Goal: Task Accomplishment & Management: Manage account settings

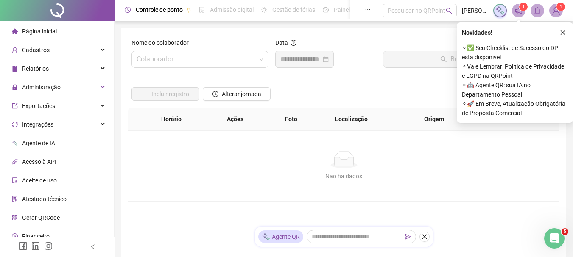
click at [218, 155] on div "Não há dados" at bounding box center [343, 159] width 411 height 17
click at [215, 59] on input "search" at bounding box center [196, 59] width 119 height 16
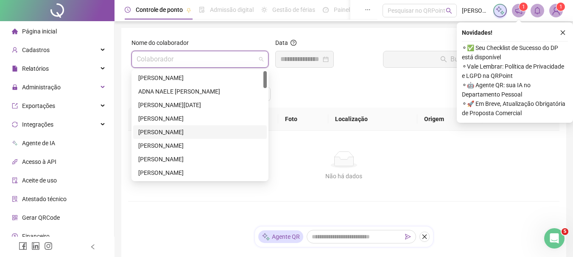
click at [178, 134] on div "[PERSON_NAME]" at bounding box center [199, 132] width 123 height 9
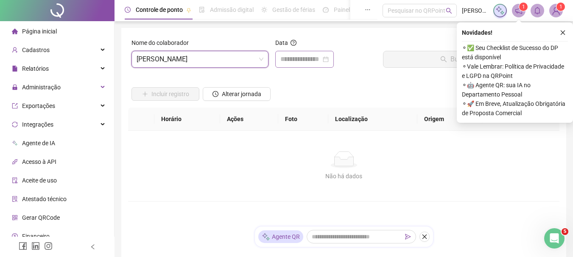
click at [329, 59] on div at bounding box center [304, 59] width 48 height 10
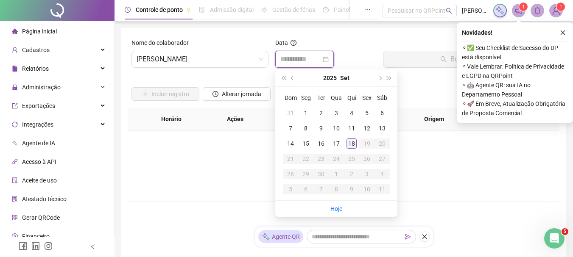
type input "**********"
click at [352, 142] on div "18" at bounding box center [351, 144] width 10 height 10
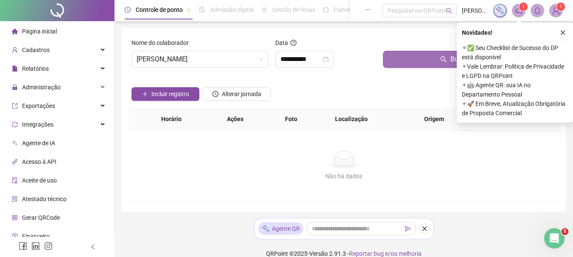
click at [402, 56] on button "Buscar registros" at bounding box center [469, 59] width 173 height 17
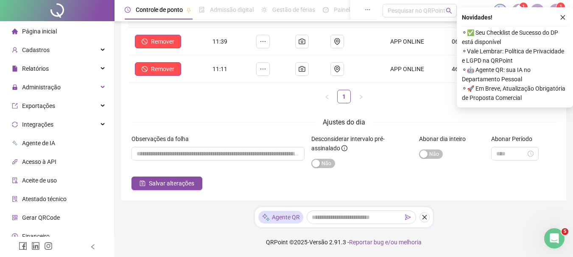
scroll to position [61, 0]
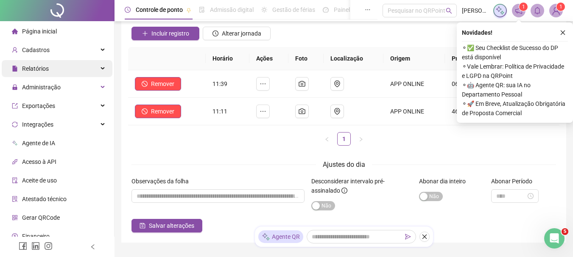
click at [53, 67] on div "Relatórios" at bounding box center [57, 68] width 111 height 17
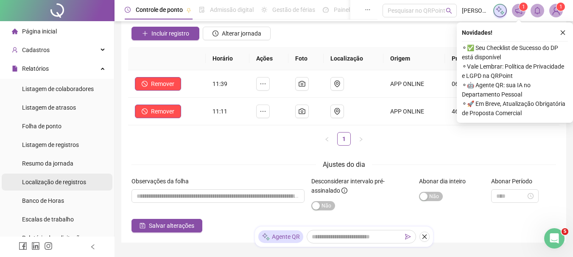
scroll to position [85, 0]
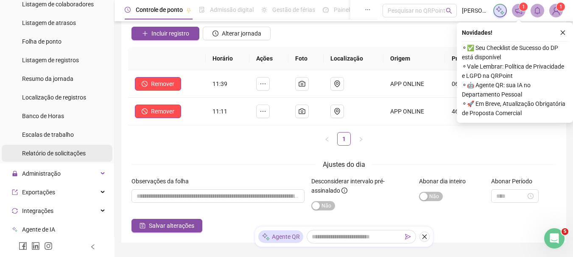
click at [72, 153] on span "Relatório de solicitações" at bounding box center [54, 153] width 64 height 7
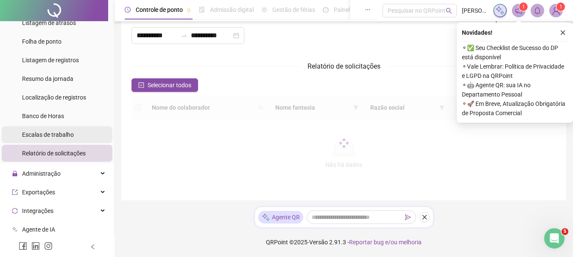
click at [67, 131] on span "Escalas de trabalho" at bounding box center [48, 134] width 52 height 7
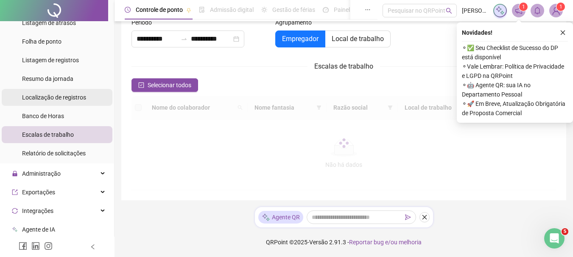
scroll to position [20, 0]
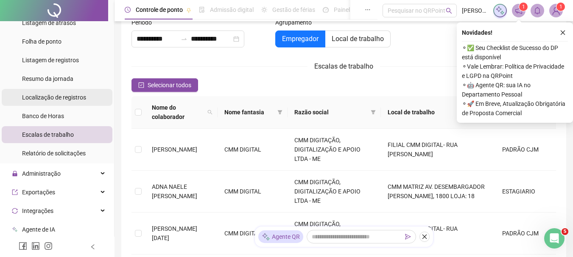
type input "**********"
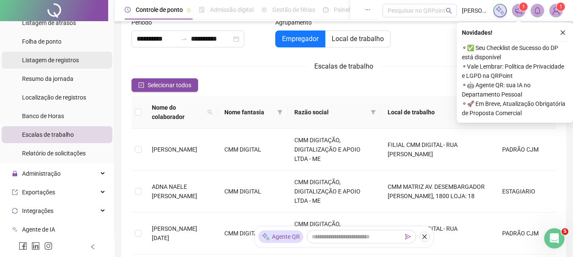
click at [56, 59] on span "Listagem de registros" at bounding box center [50, 60] width 57 height 7
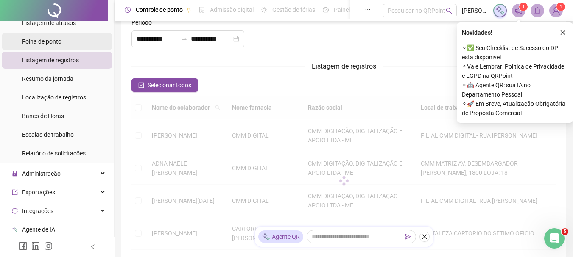
type input "**********"
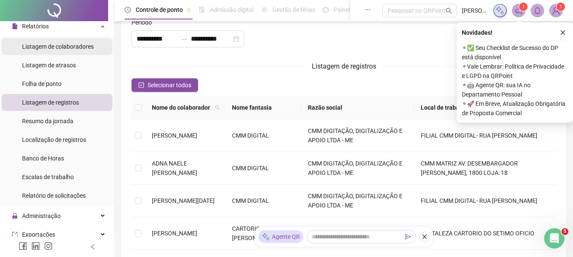
click at [70, 35] on div "Relatórios" at bounding box center [57, 26] width 111 height 17
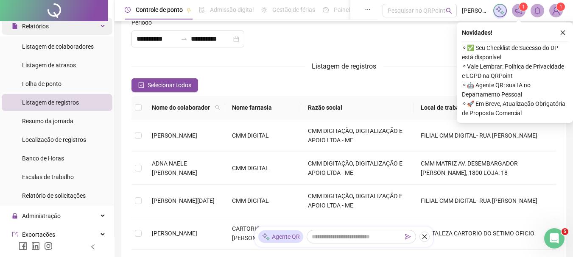
scroll to position [0, 0]
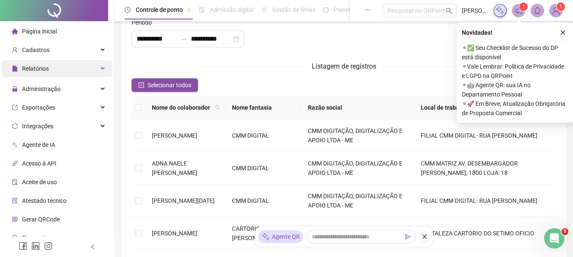
click at [42, 73] on span "Relatórios" at bounding box center [30, 68] width 37 height 17
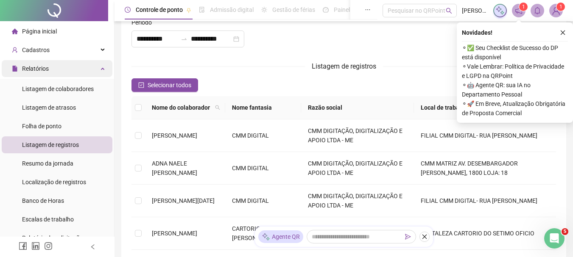
click at [41, 73] on span "Relatórios" at bounding box center [30, 68] width 37 height 17
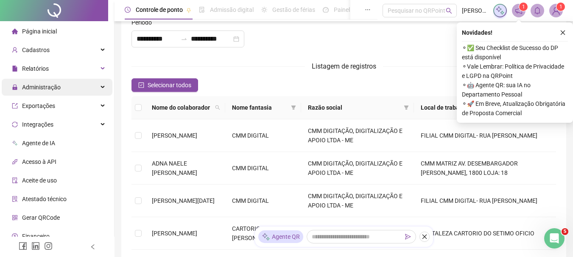
click at [45, 88] on span "Administração" at bounding box center [41, 87] width 39 height 7
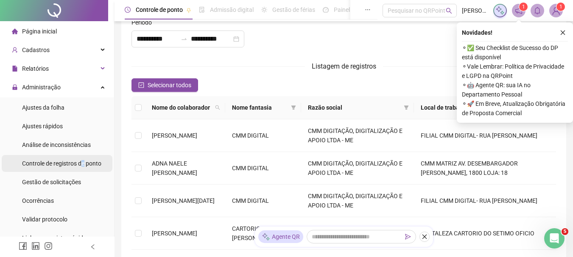
click at [84, 160] on span "Controle de registros de ponto" at bounding box center [61, 163] width 79 height 7
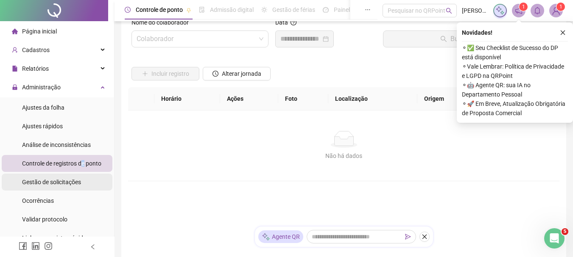
click at [70, 184] on span "Gestão de solicitações" at bounding box center [51, 182] width 59 height 7
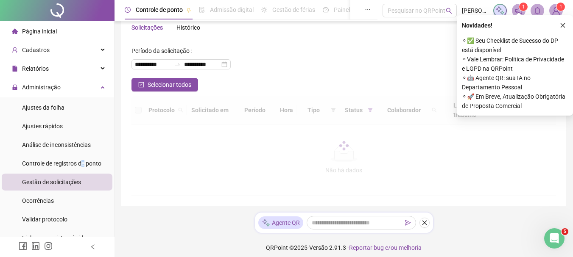
click at [562, 28] on icon "close" at bounding box center [563, 25] width 6 height 6
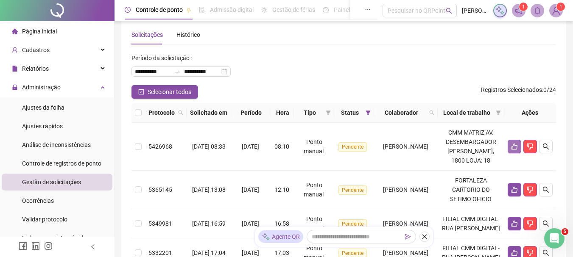
click at [510, 152] on button "button" at bounding box center [515, 147] width 14 height 14
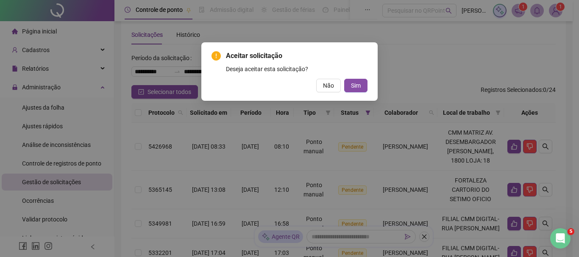
click at [517, 156] on div "Aceitar solicitação Deseja aceitar esta solicitação? Não Sim" at bounding box center [289, 128] width 579 height 257
click at [361, 84] on button "Sim" at bounding box center [355, 86] width 23 height 14
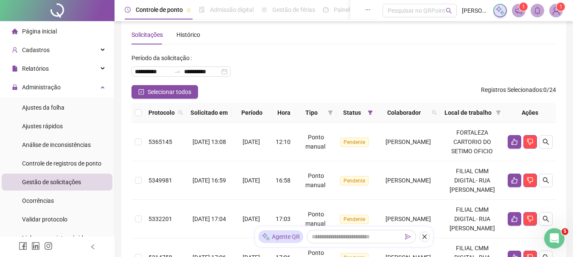
click at [411, 69] on div "**********" at bounding box center [343, 68] width 424 height 34
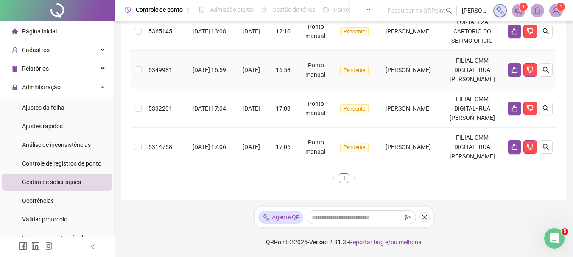
scroll to position [161, 0]
